Goal: Information Seeking & Learning: Learn about a topic

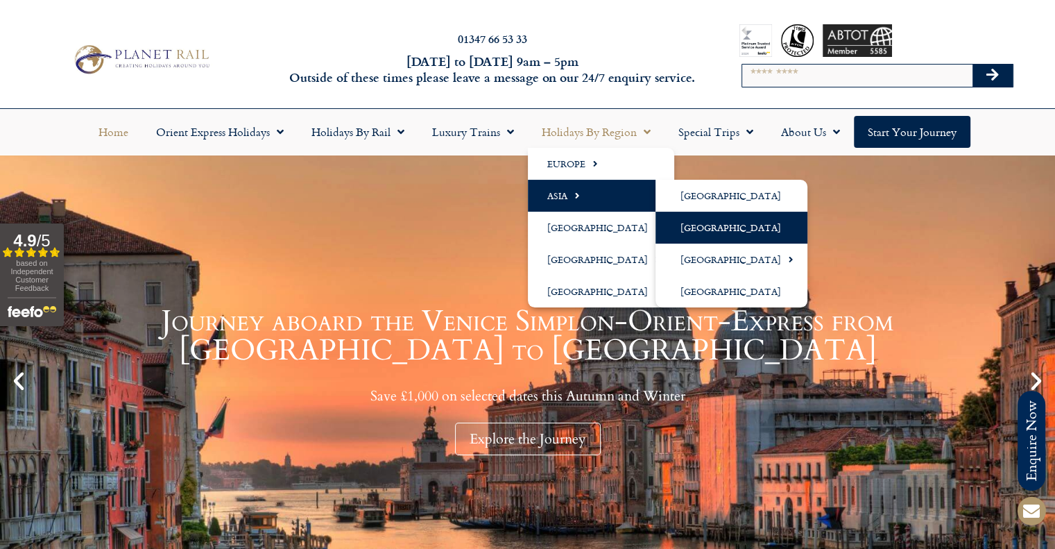
click at [704, 232] on link "[GEOGRAPHIC_DATA]" at bounding box center [732, 228] width 152 height 32
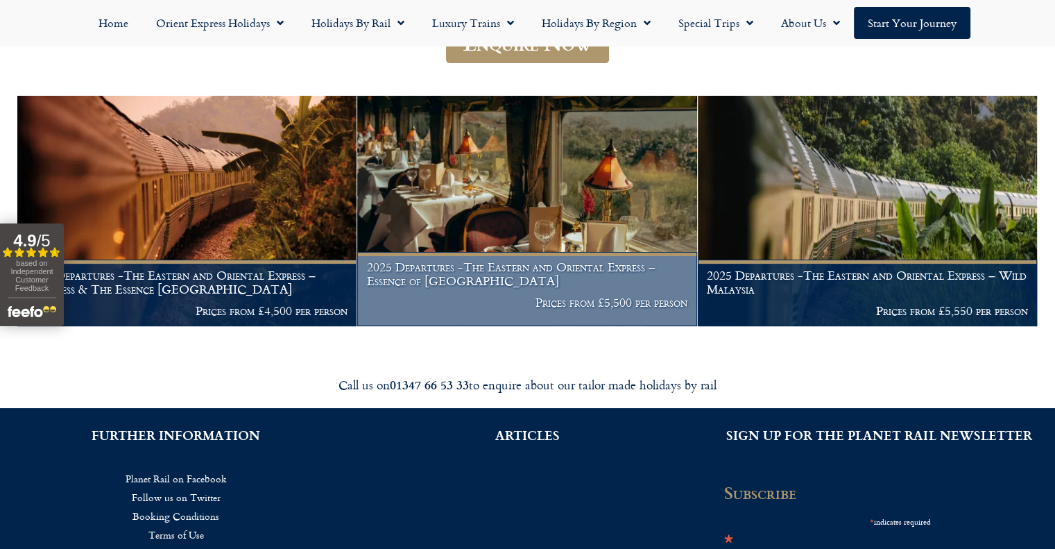
scroll to position [278, 0]
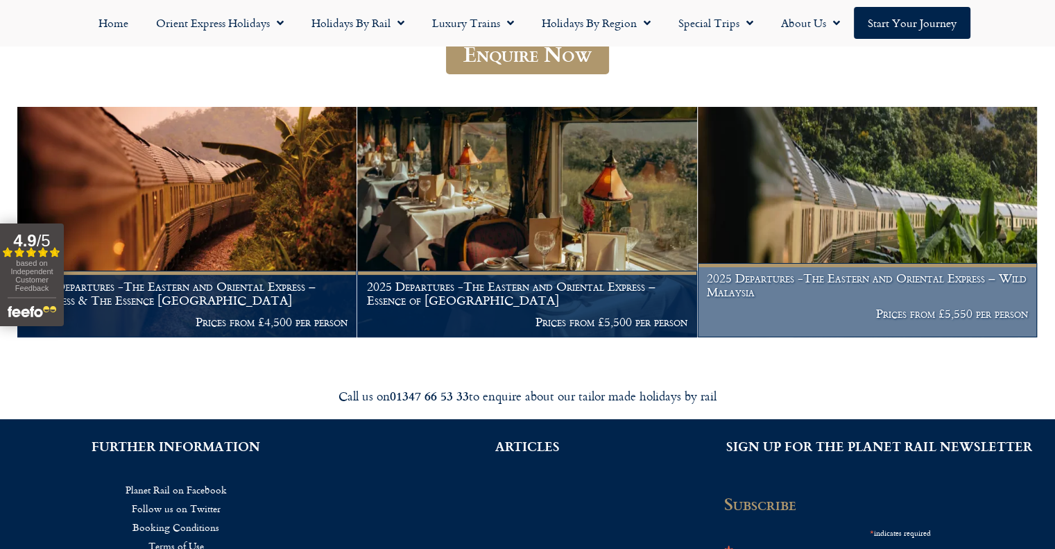
click at [802, 210] on img at bounding box center [867, 222] width 339 height 231
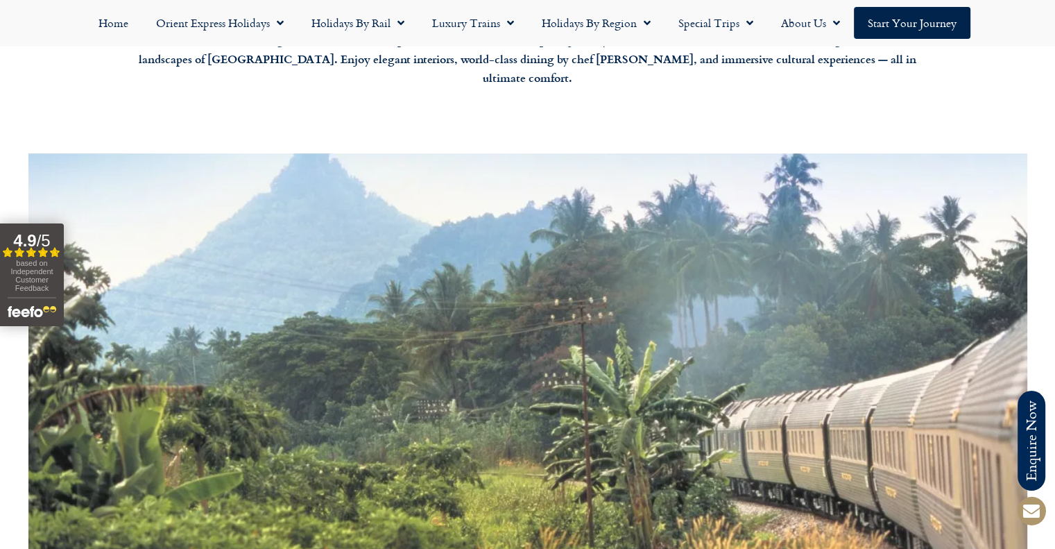
scroll to position [486, 0]
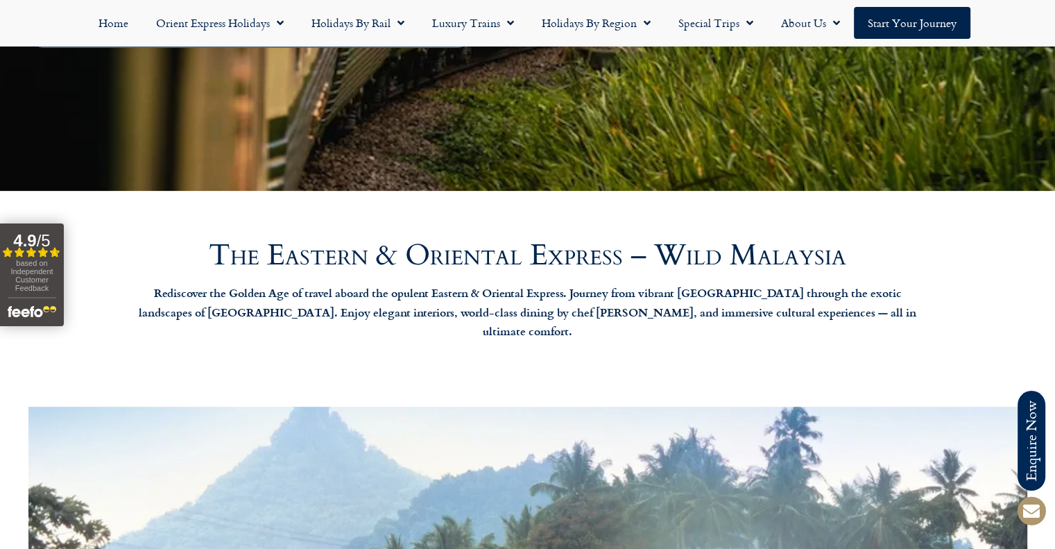
click at [488, 260] on h2 "The Eastern & Oriental Express – Wild Malaysia" at bounding box center [528, 255] width 791 height 29
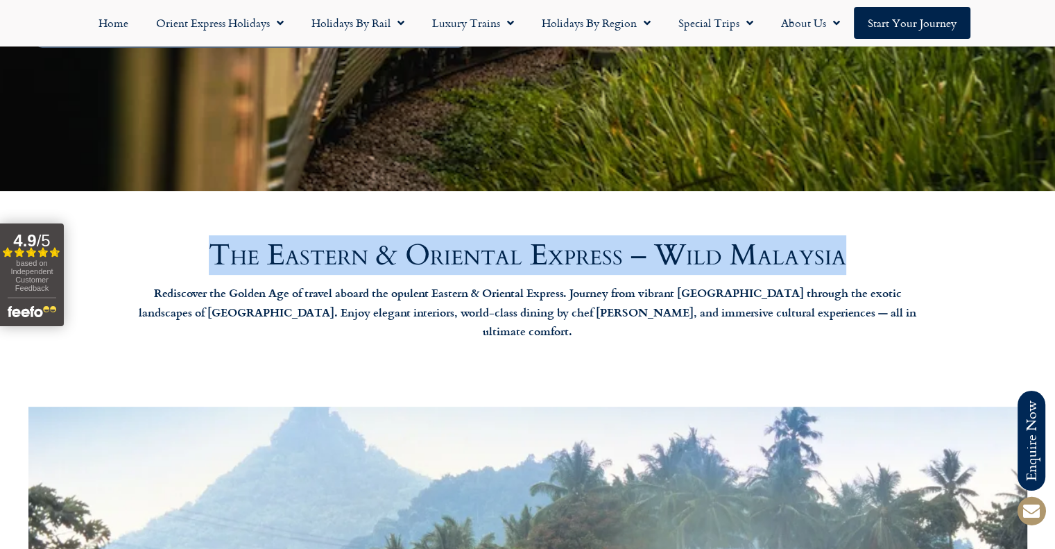
click at [488, 260] on h2 "The Eastern & Oriental Express – Wild Malaysia" at bounding box center [528, 255] width 791 height 29
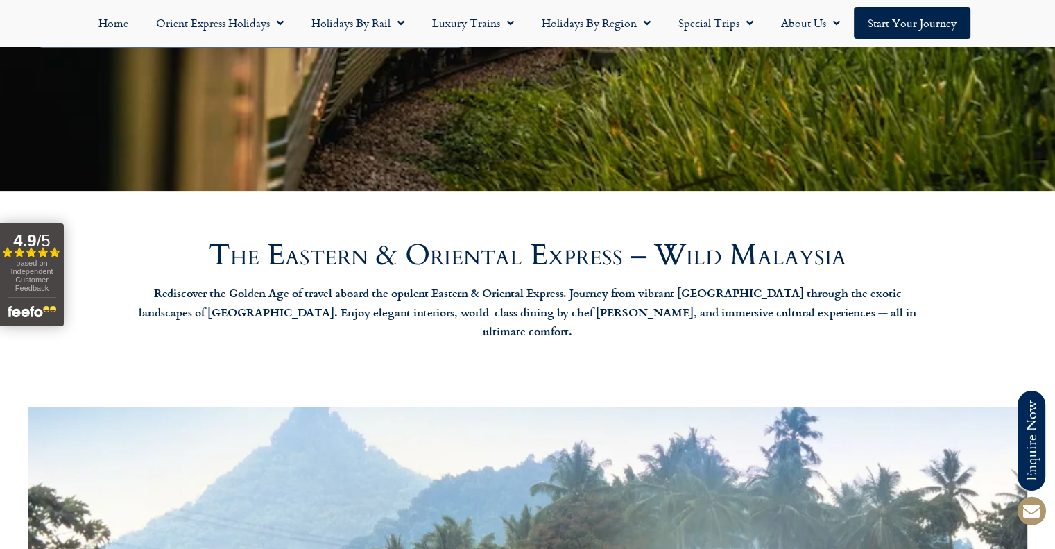
click at [489, 284] on p "Rediscover the Golden Age of travel aboard the opulent Eastern & Oriental Expre…" at bounding box center [528, 313] width 791 height 58
click at [493, 302] on p "Rediscover the Golden Age of travel aboard the opulent Eastern & Oriental Expre…" at bounding box center [528, 313] width 791 height 58
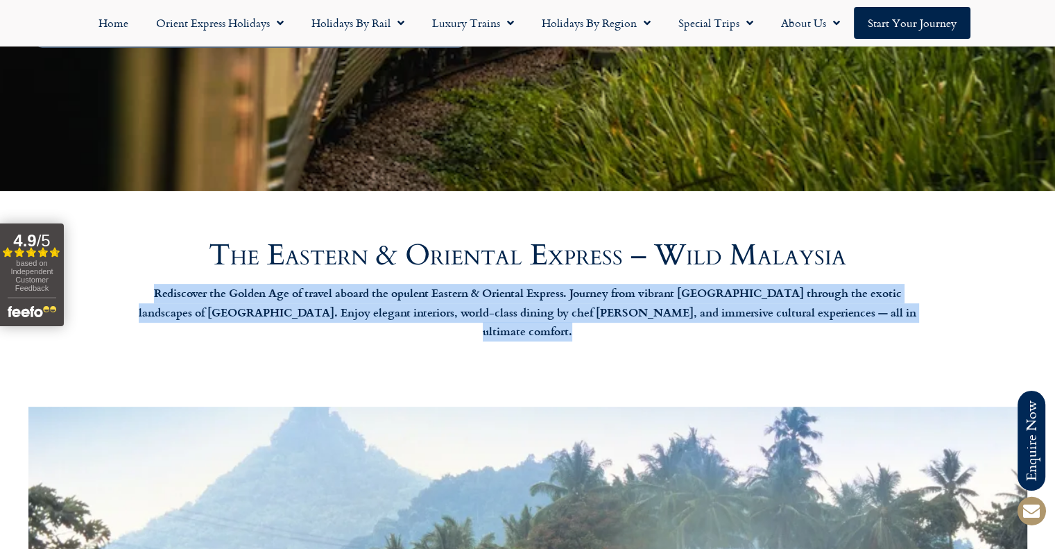
click at [493, 302] on p "Rediscover the Golden Age of travel aboard the opulent Eastern & Oriental Expre…" at bounding box center [528, 313] width 791 height 58
